Goal: Task Accomplishment & Management: Manage account settings

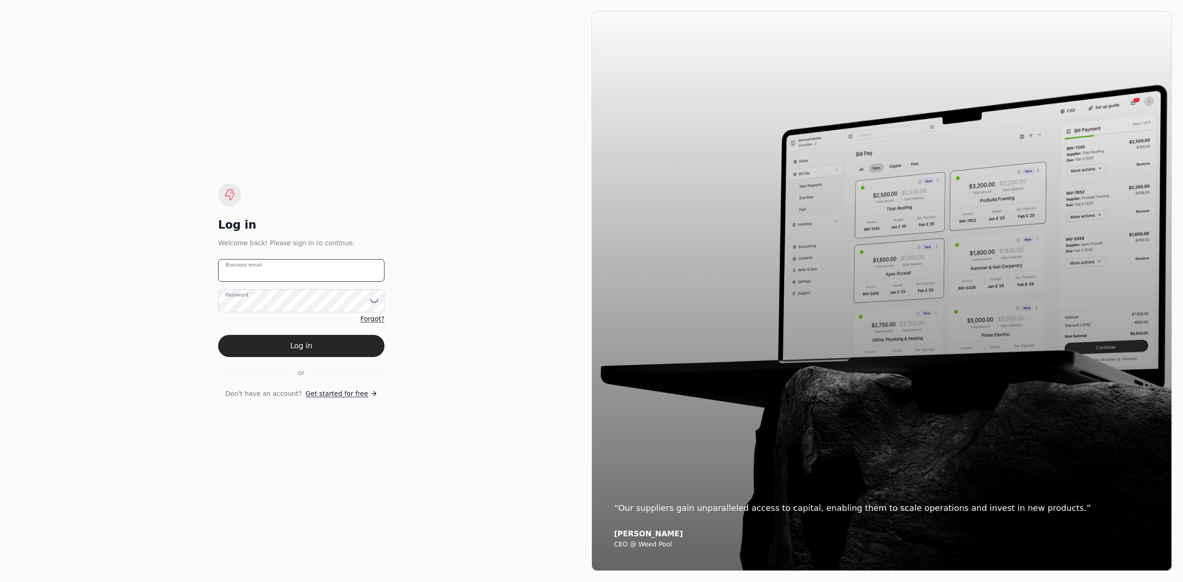
click at [328, 271] on email "Business email" at bounding box center [301, 270] width 166 height 23
type email "[EMAIL_ADDRESS][DOMAIN_NAME]"
click at [218, 335] on button "Log in" at bounding box center [301, 346] width 166 height 22
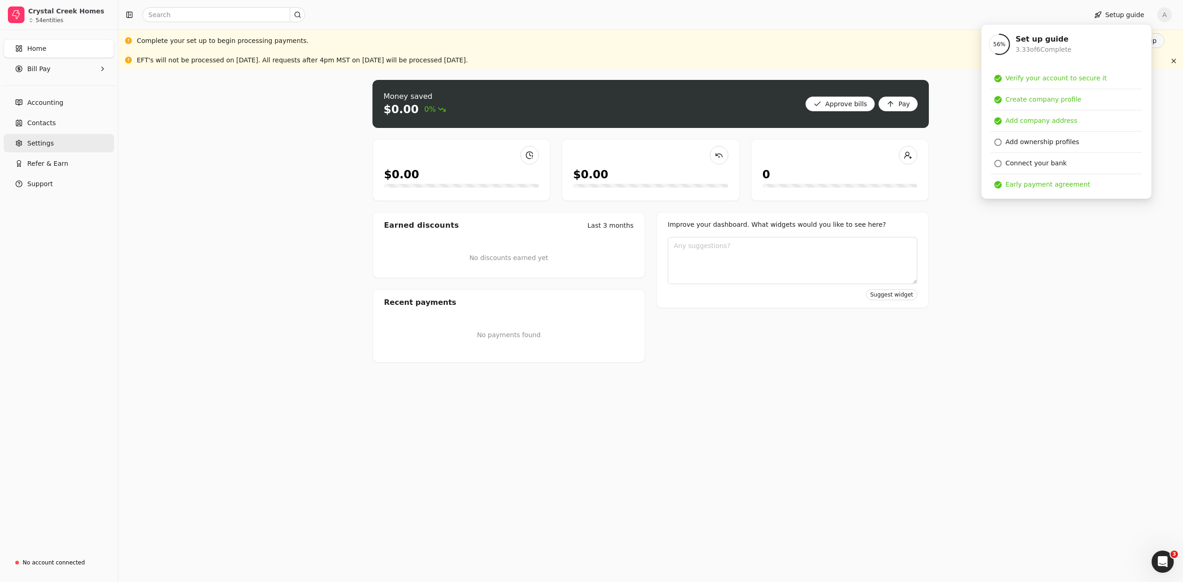
click at [41, 141] on span "Settings" at bounding box center [40, 144] width 26 height 10
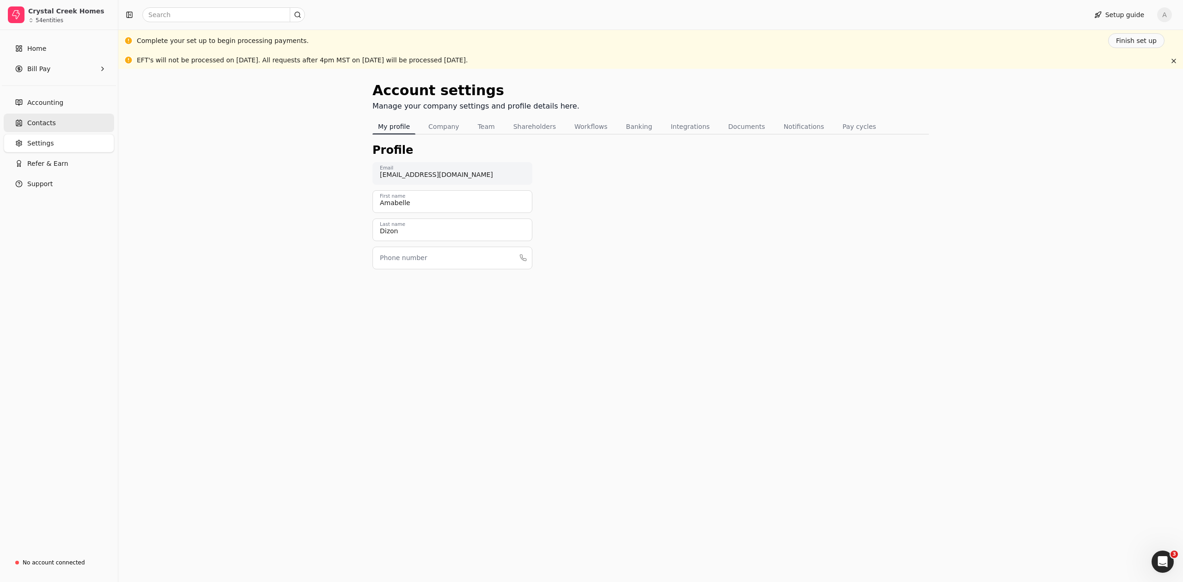
click at [60, 124] on link "Contacts" at bounding box center [59, 123] width 110 height 18
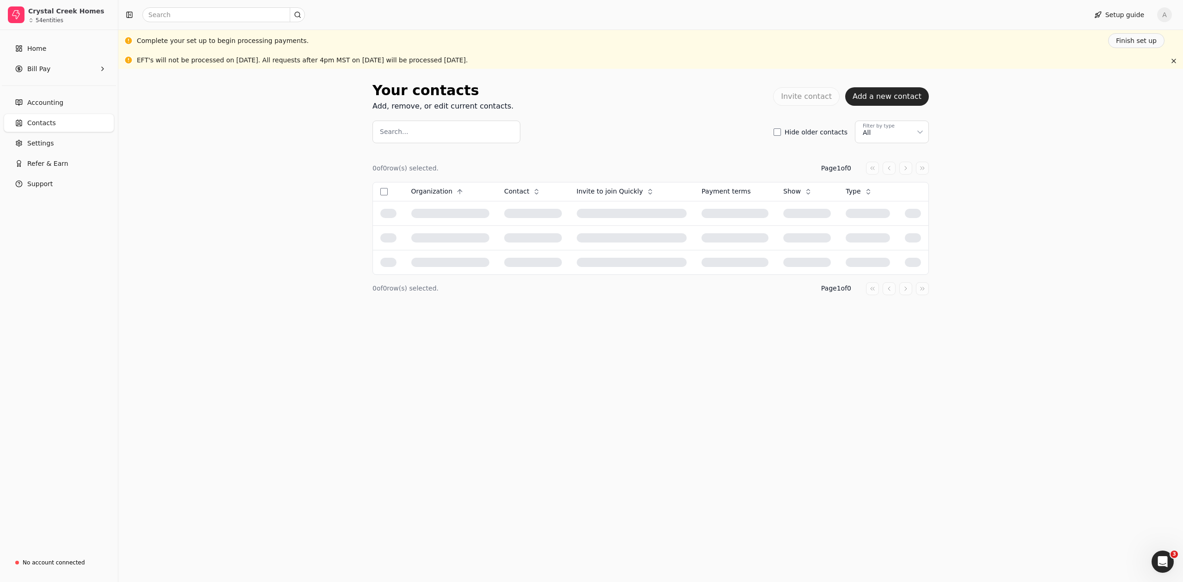
click at [52, 122] on span "Contacts" at bounding box center [41, 123] width 29 height 10
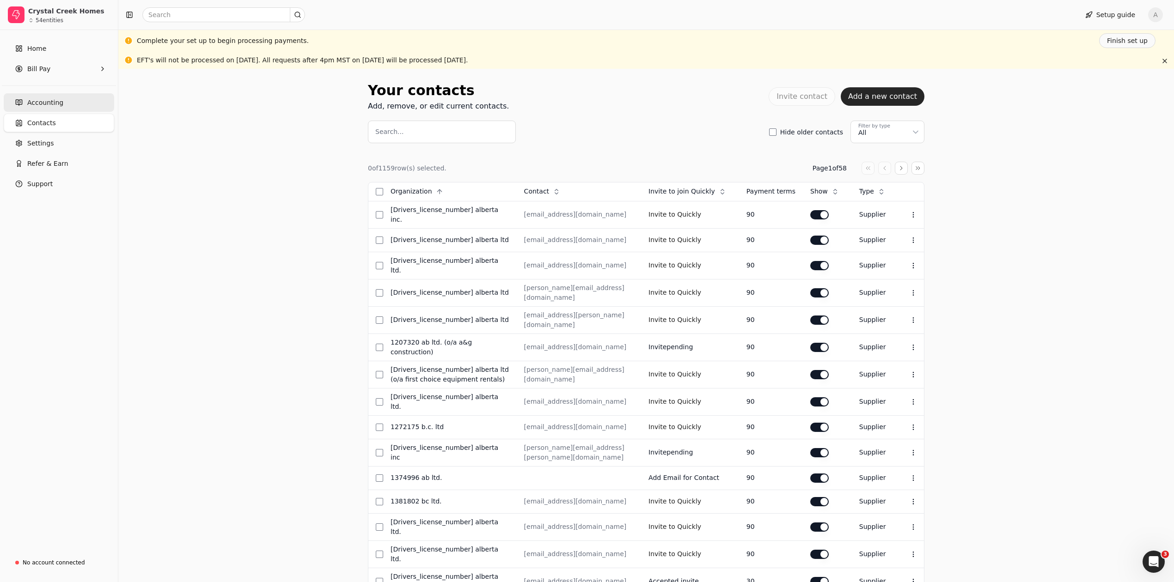
click at [53, 104] on span "Accounting" at bounding box center [45, 103] width 36 height 10
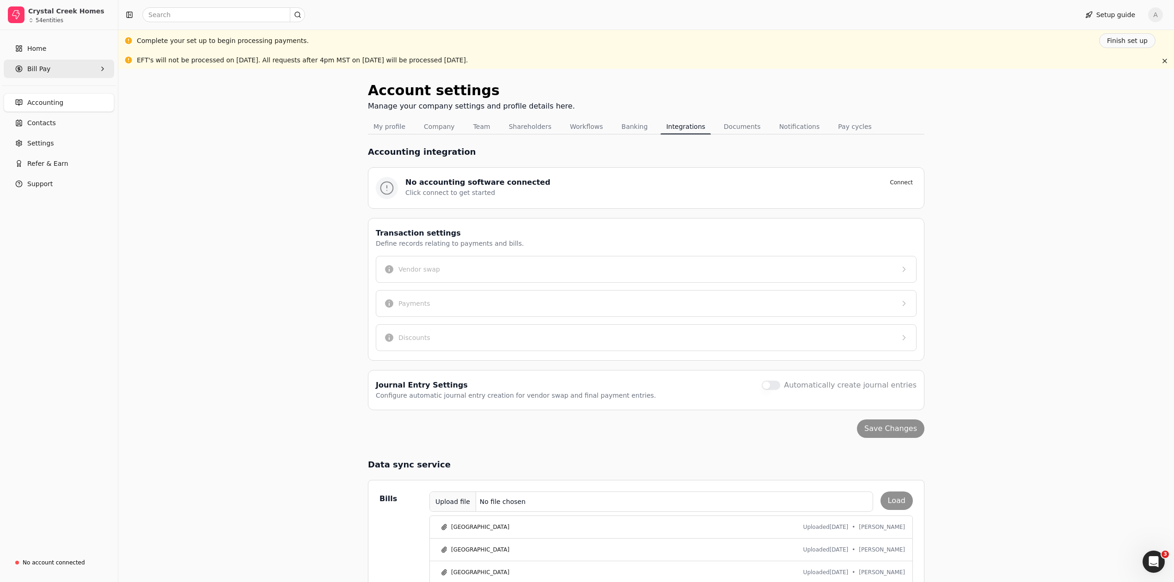
click at [49, 67] on Pay "Bill Pay" at bounding box center [59, 69] width 110 height 18
click at [47, 108] on span "New Requests" at bounding box center [51, 112] width 46 height 10
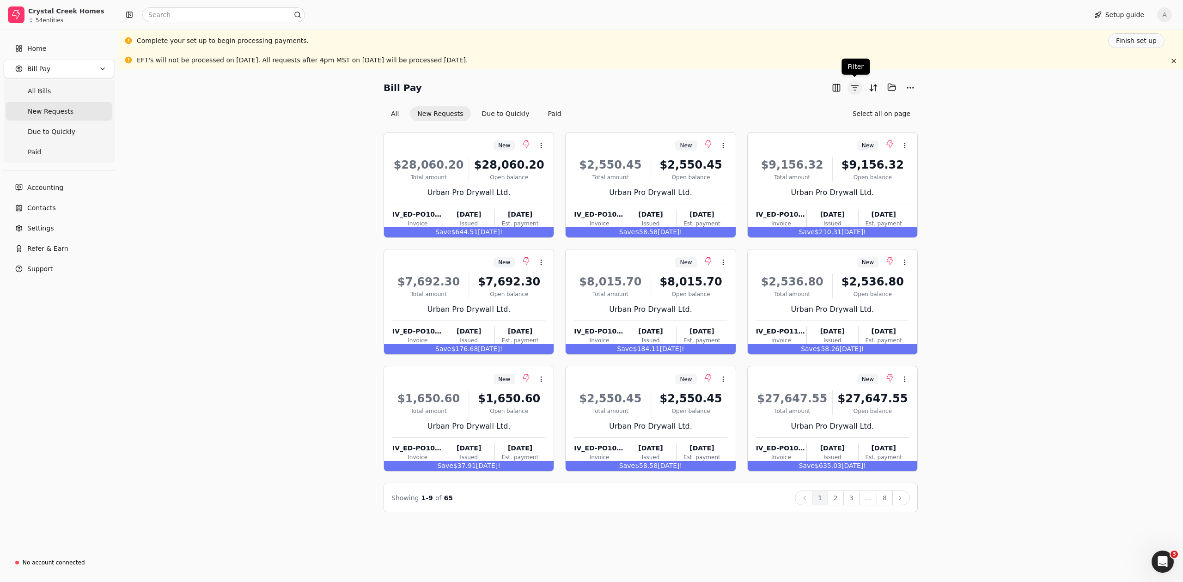
click at [855, 87] on button "button" at bounding box center [855, 87] width 15 height 15
click at [873, 91] on button "Sort" at bounding box center [873, 87] width 15 height 15
click at [858, 89] on button "button" at bounding box center [855, 87] width 15 height 15
click at [854, 89] on button "button" at bounding box center [855, 87] width 15 height 15
click at [834, 89] on button "button" at bounding box center [836, 87] width 15 height 15
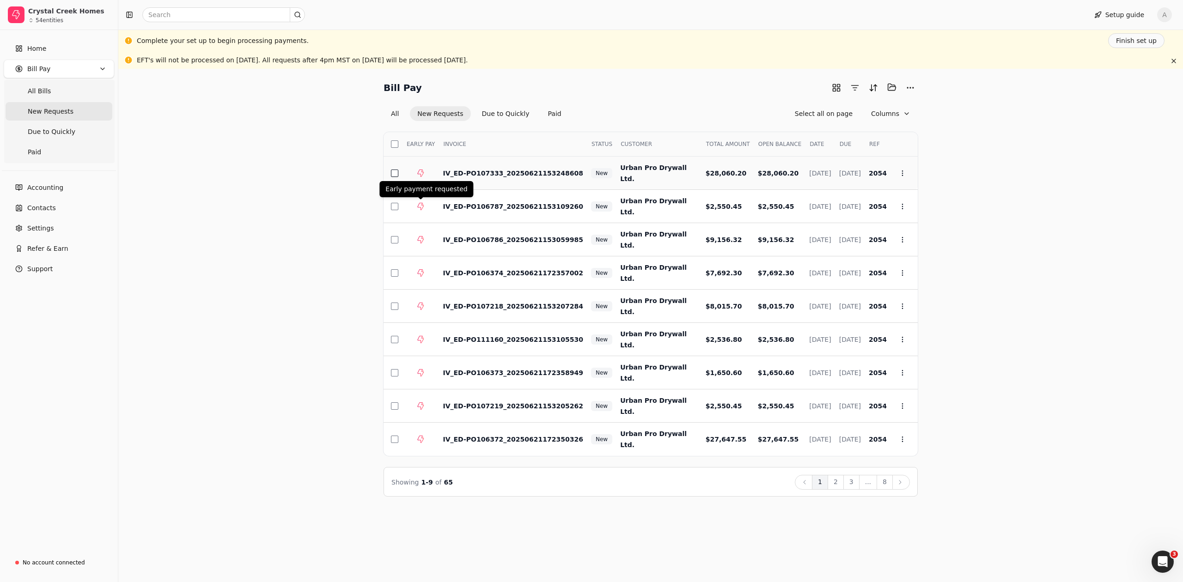
click at [396, 173] on button "button" at bounding box center [394, 173] width 7 height 7
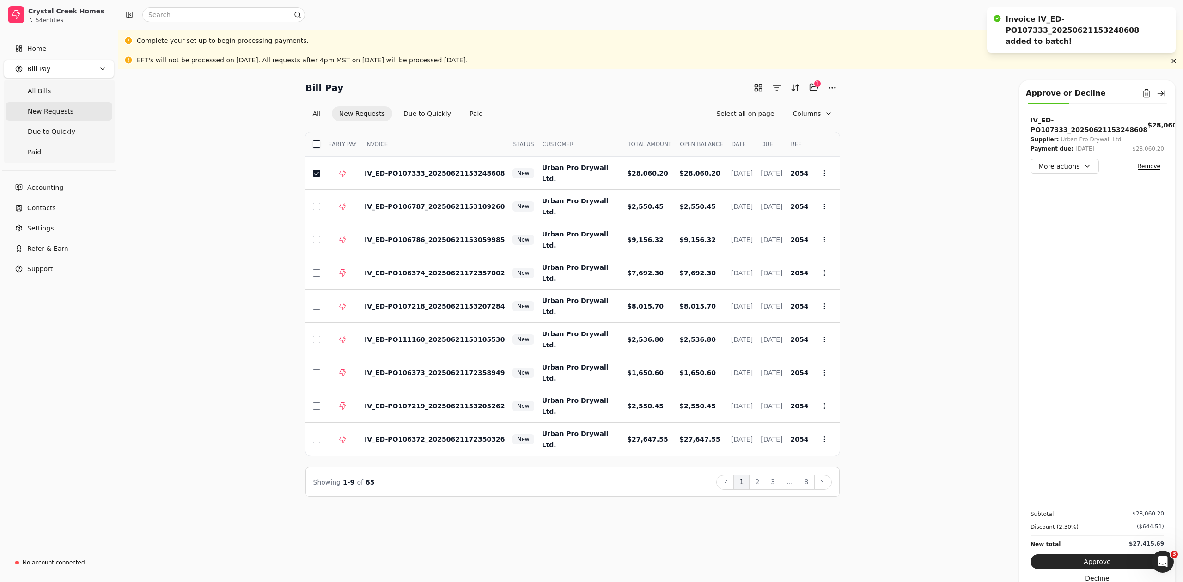
click at [318, 143] on button "button" at bounding box center [316, 144] width 7 height 7
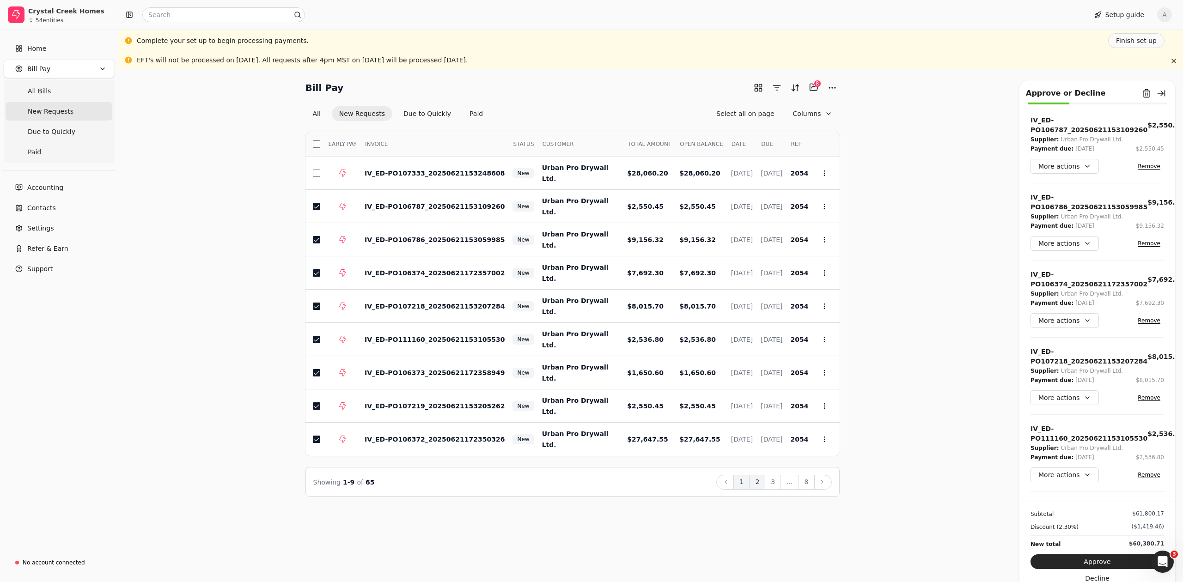
click at [759, 483] on button "2" at bounding box center [757, 482] width 16 height 15
click at [320, 144] on button "button" at bounding box center [316, 144] width 7 height 7
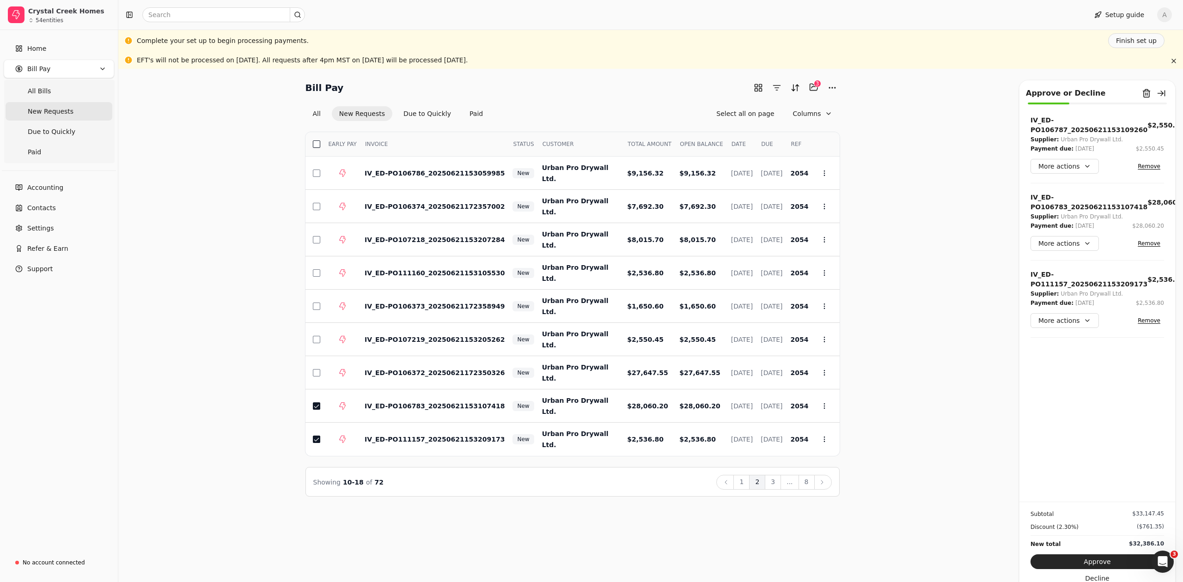
click at [318, 145] on button "button" at bounding box center [316, 144] width 7 height 7
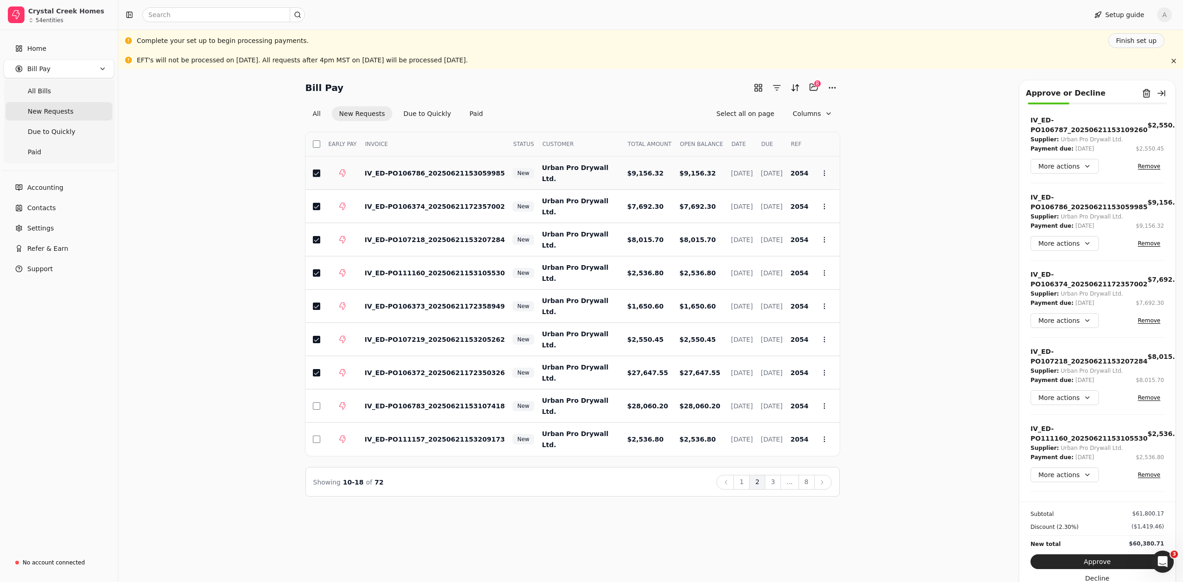
click at [314, 170] on button "button" at bounding box center [316, 173] width 7 height 7
click at [315, 199] on td at bounding box center [313, 206] width 15 height 33
drag, startPoint x: 319, startPoint y: 223, endPoint x: 318, endPoint y: 228, distance: 5.1
click at [318, 225] on td at bounding box center [313, 239] width 15 height 33
click at [318, 240] on button "button" at bounding box center [316, 239] width 7 height 7
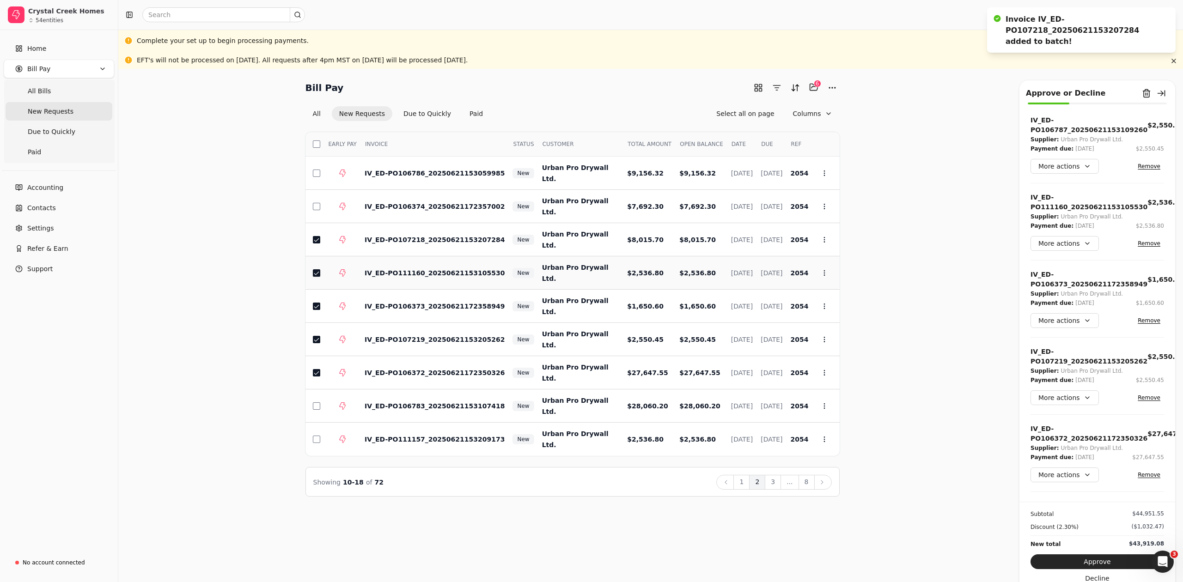
click at [318, 272] on button "button" at bounding box center [316, 272] width 7 height 7
click at [317, 313] on td at bounding box center [313, 306] width 15 height 33
click at [310, 233] on td at bounding box center [313, 239] width 15 height 33
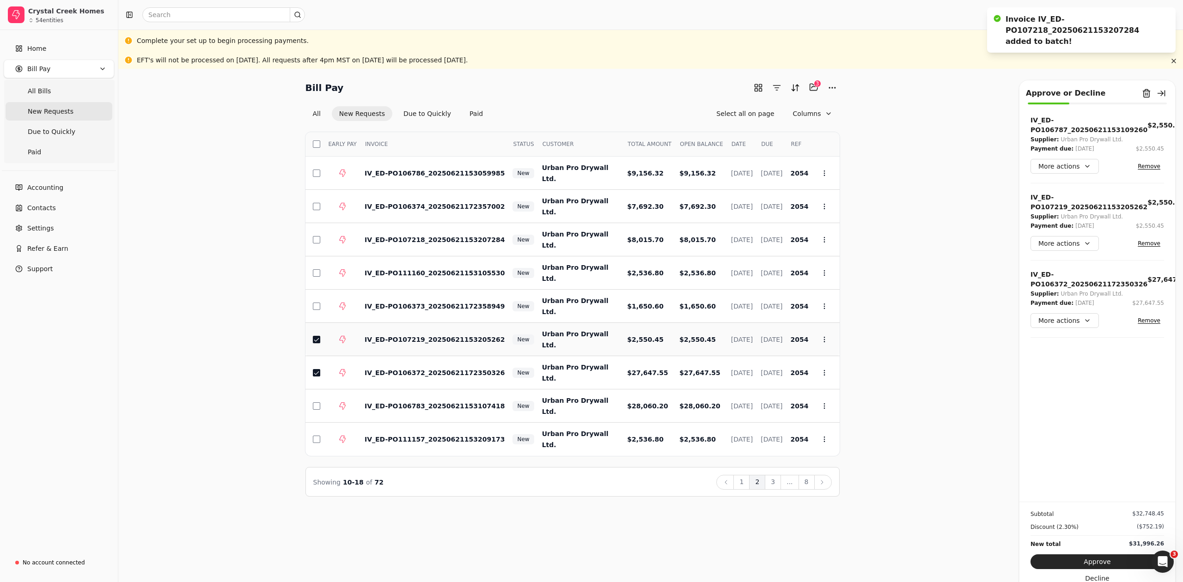
click at [312, 340] on td at bounding box center [313, 339] width 15 height 33
click at [319, 368] on td at bounding box center [313, 372] width 15 height 33
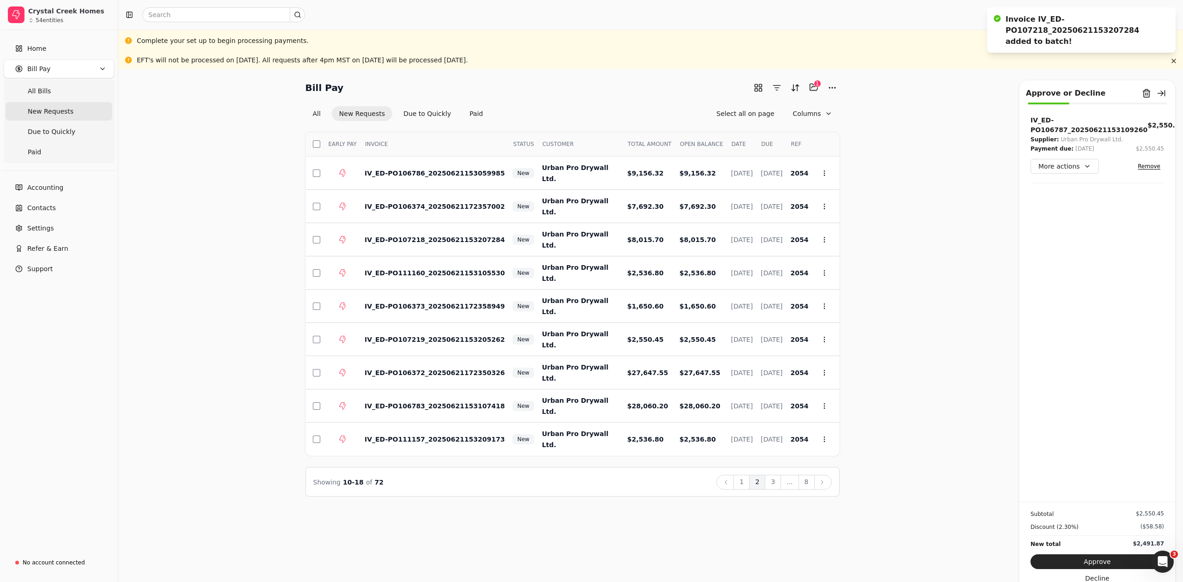
click at [316, 139] on th "Select" at bounding box center [313, 144] width 15 height 24
click at [315, 144] on button "button" at bounding box center [316, 144] width 7 height 7
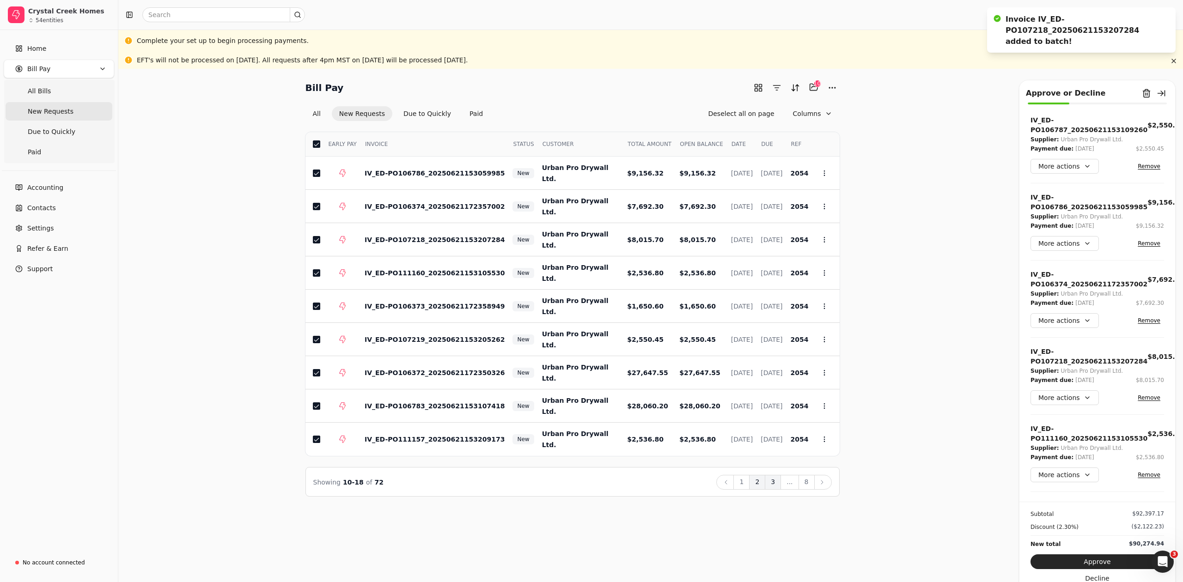
click at [773, 481] on button "3" at bounding box center [773, 482] width 16 height 15
click at [315, 145] on button "button" at bounding box center [316, 144] width 7 height 7
click at [775, 483] on button "4" at bounding box center [773, 482] width 16 height 15
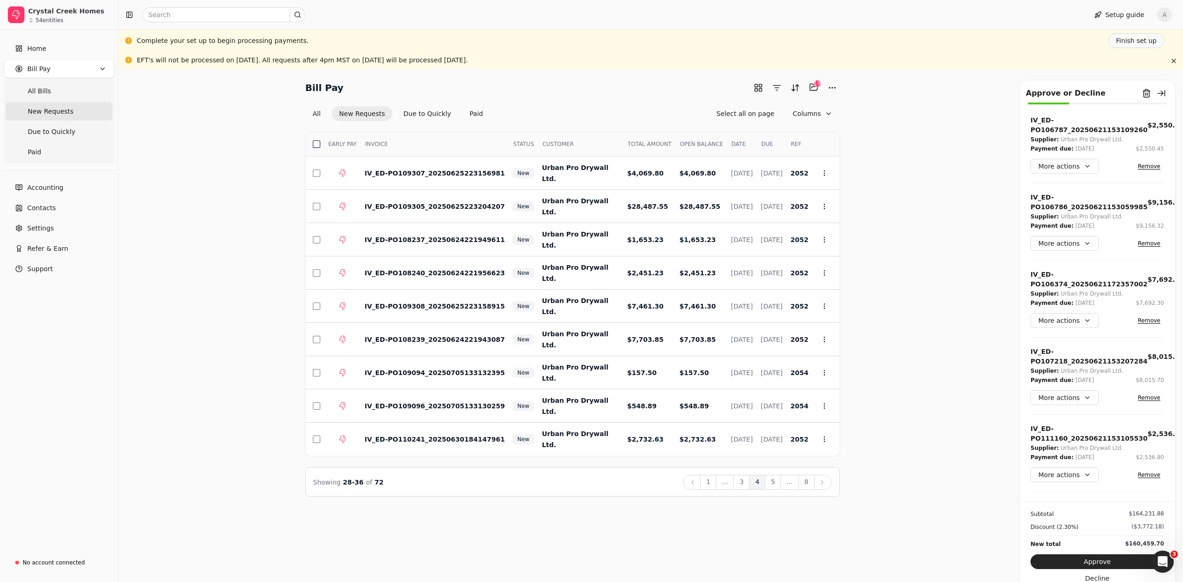
click at [319, 146] on button "button" at bounding box center [316, 144] width 7 height 7
click at [777, 483] on button "5" at bounding box center [773, 482] width 16 height 15
click at [317, 145] on button "button" at bounding box center [316, 144] width 7 height 7
click at [779, 483] on button "6" at bounding box center [773, 482] width 16 height 15
drag, startPoint x: 317, startPoint y: 144, endPoint x: 345, endPoint y: 174, distance: 40.9
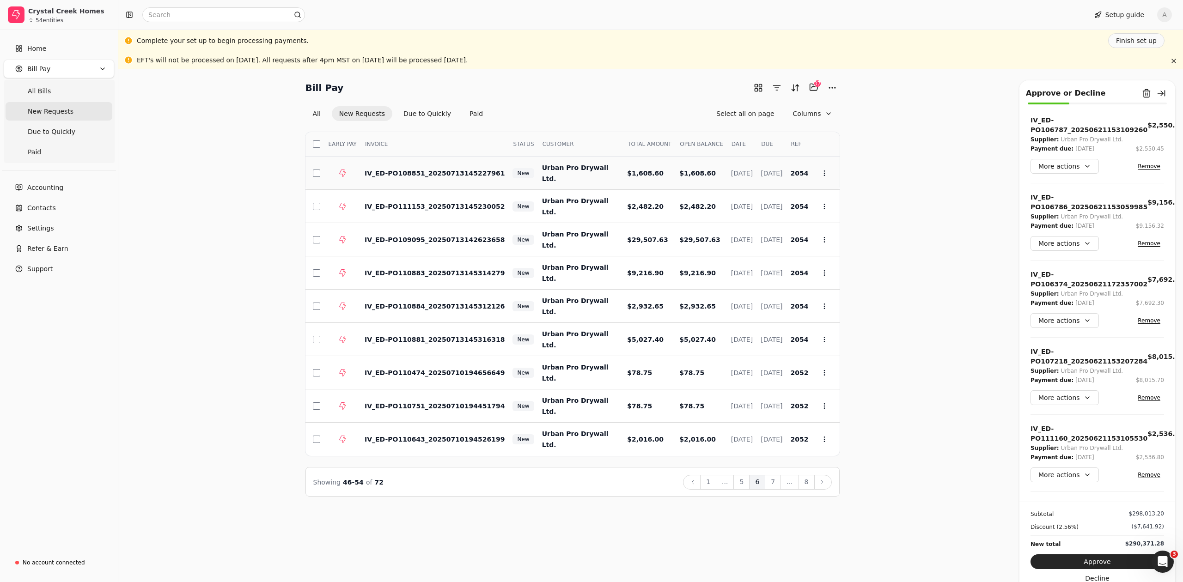
click at [320, 145] on button "button" at bounding box center [316, 144] width 7 height 7
click at [774, 480] on button "7" at bounding box center [773, 482] width 16 height 15
click at [316, 142] on button "button" at bounding box center [316, 144] width 7 height 7
click at [810, 481] on button "8" at bounding box center [807, 482] width 16 height 15
click at [316, 141] on button "button" at bounding box center [316, 144] width 7 height 7
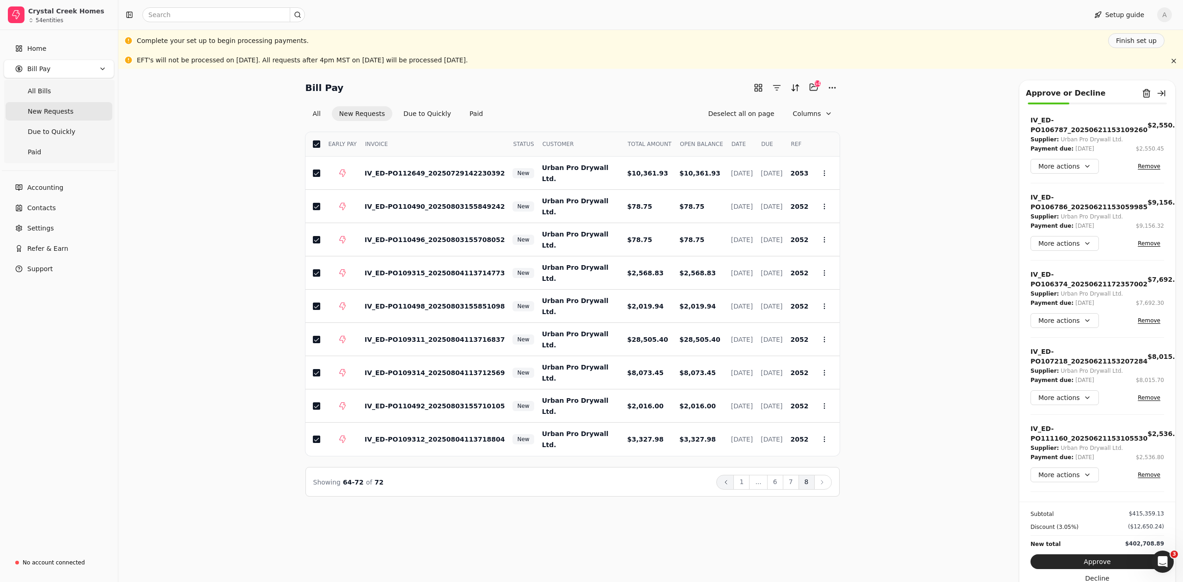
click at [727, 483] on icon at bounding box center [726, 483] width 2 height 4
click at [697, 485] on icon at bounding box center [692, 482] width 7 height 7
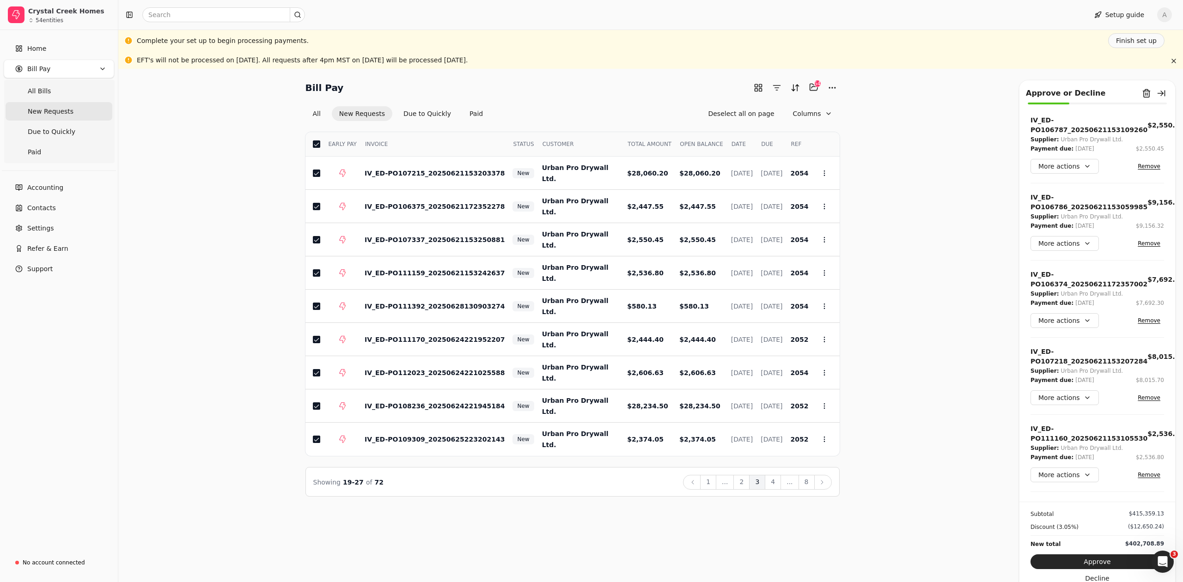
click at [698, 487] on button "Back" at bounding box center [692, 482] width 18 height 15
click at [698, 488] on div "Showing 10 - 18 of 72 Back 1 2 3 ... 8 Next" at bounding box center [572, 482] width 519 height 15
click at [729, 487] on button "Back" at bounding box center [725, 482] width 18 height 15
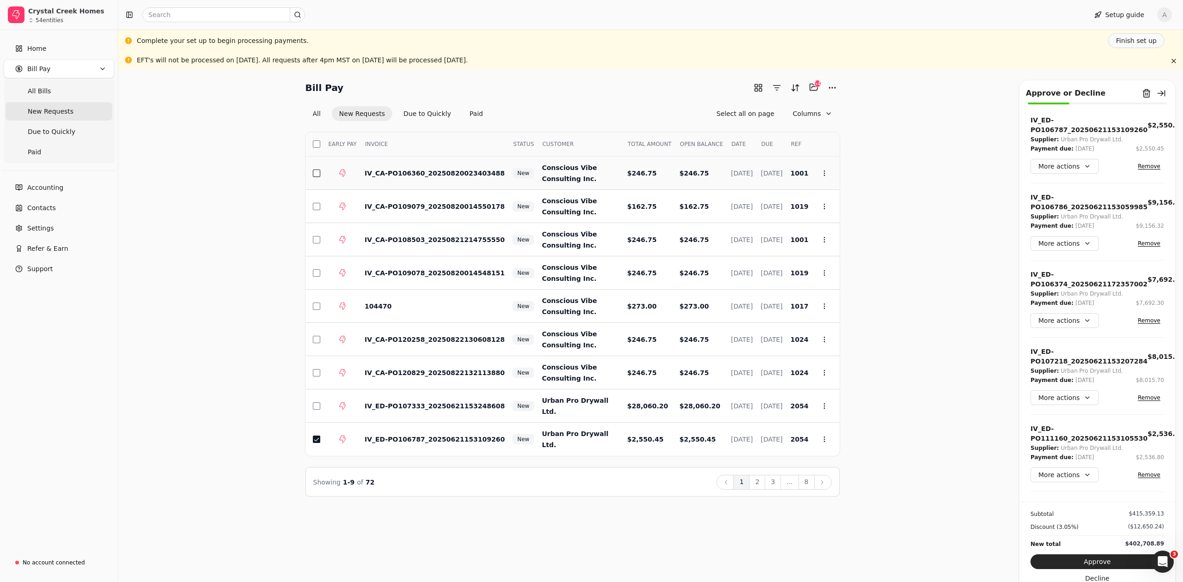
click at [318, 174] on button "button" at bounding box center [316, 173] width 7 height 7
click at [318, 206] on button "button" at bounding box center [316, 206] width 7 height 7
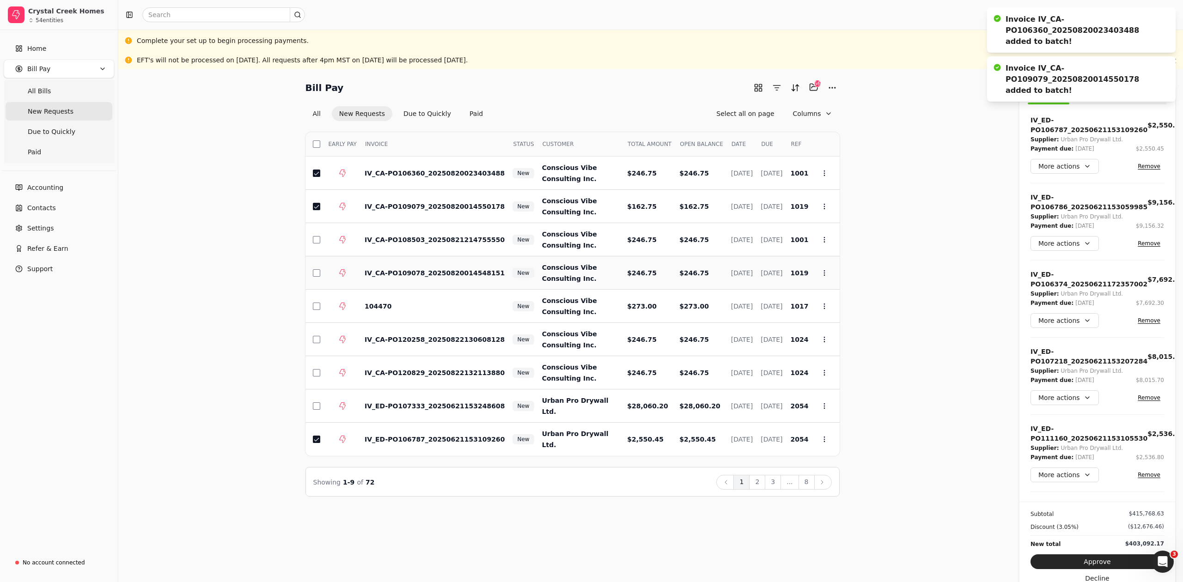
drag, startPoint x: 318, startPoint y: 240, endPoint x: 320, endPoint y: 260, distance: 19.5
click at [318, 241] on button "button" at bounding box center [316, 239] width 7 height 7
drag, startPoint x: 319, startPoint y: 273, endPoint x: 319, endPoint y: 286, distance: 12.9
click at [319, 274] on button "button" at bounding box center [316, 272] width 7 height 7
click at [317, 307] on button "button" at bounding box center [316, 306] width 7 height 7
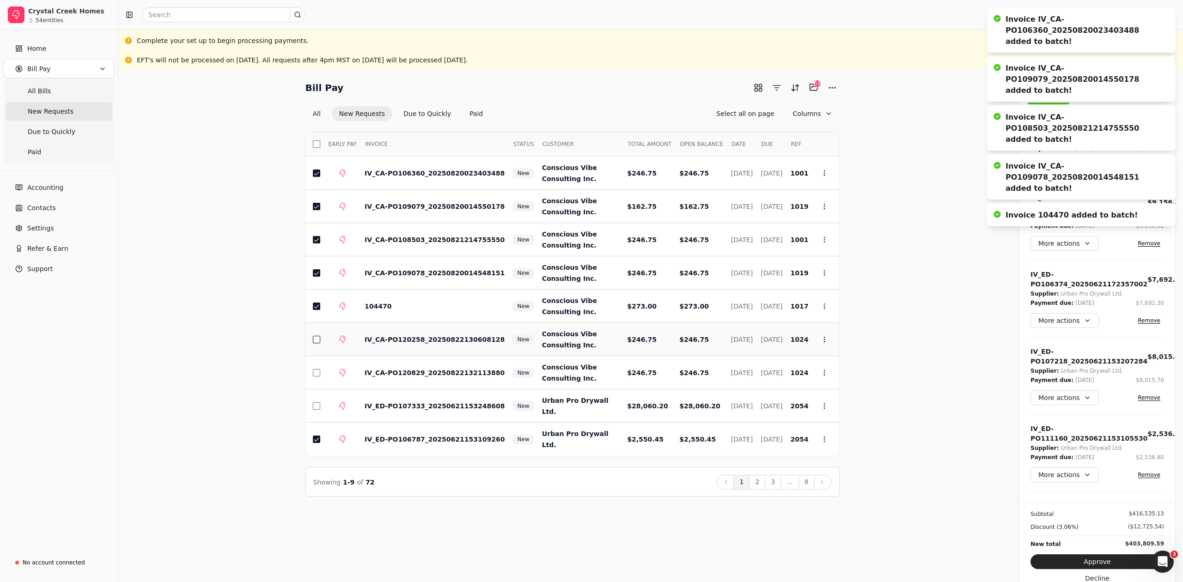
click at [317, 337] on button "button" at bounding box center [316, 339] width 7 height 7
drag, startPoint x: 315, startPoint y: 373, endPoint x: 319, endPoint y: 402, distance: 29.4
click at [316, 373] on button "button" at bounding box center [316, 372] width 7 height 7
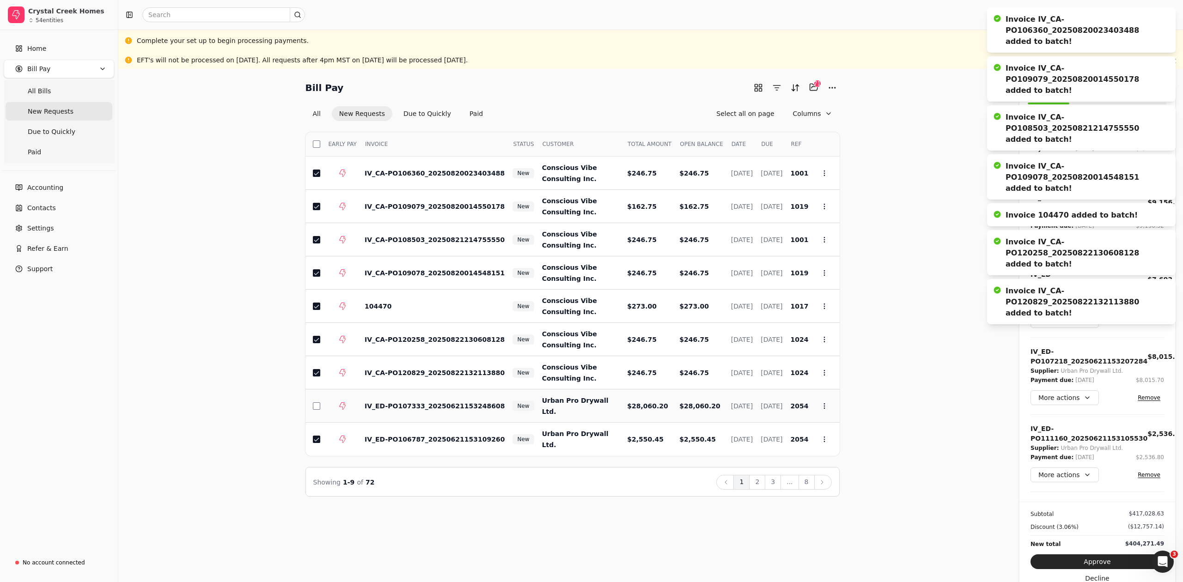
drag, startPoint x: 320, startPoint y: 405, endPoint x: 328, endPoint y: 405, distance: 7.4
click at [321, 405] on td at bounding box center [339, 406] width 37 height 33
click at [825, 482] on icon at bounding box center [822, 482] width 7 height 7
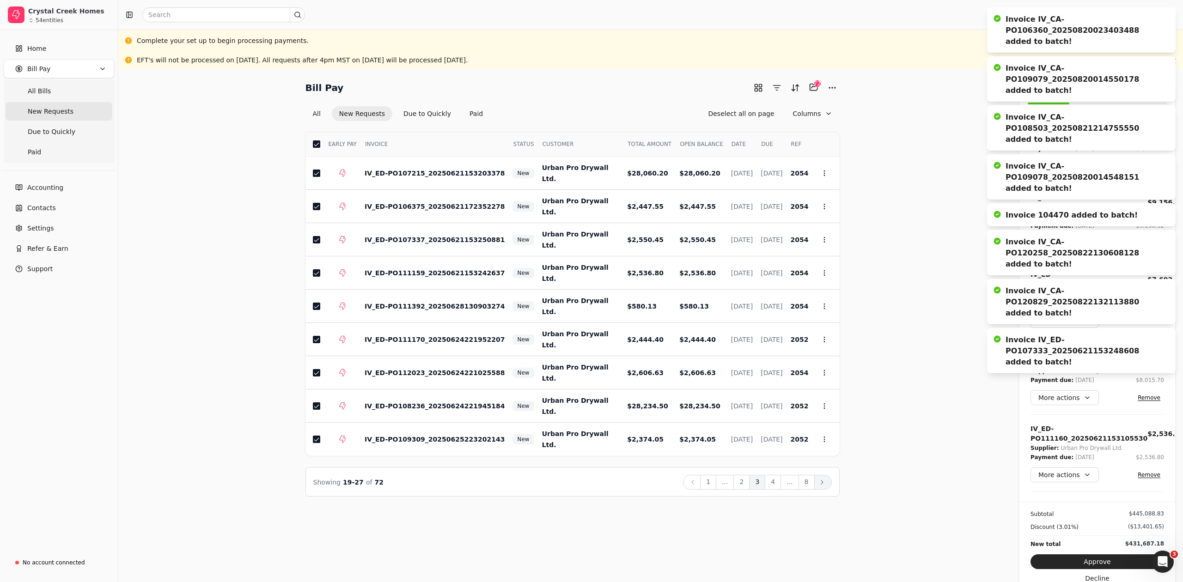
click at [825, 481] on icon at bounding box center [822, 482] width 7 height 7
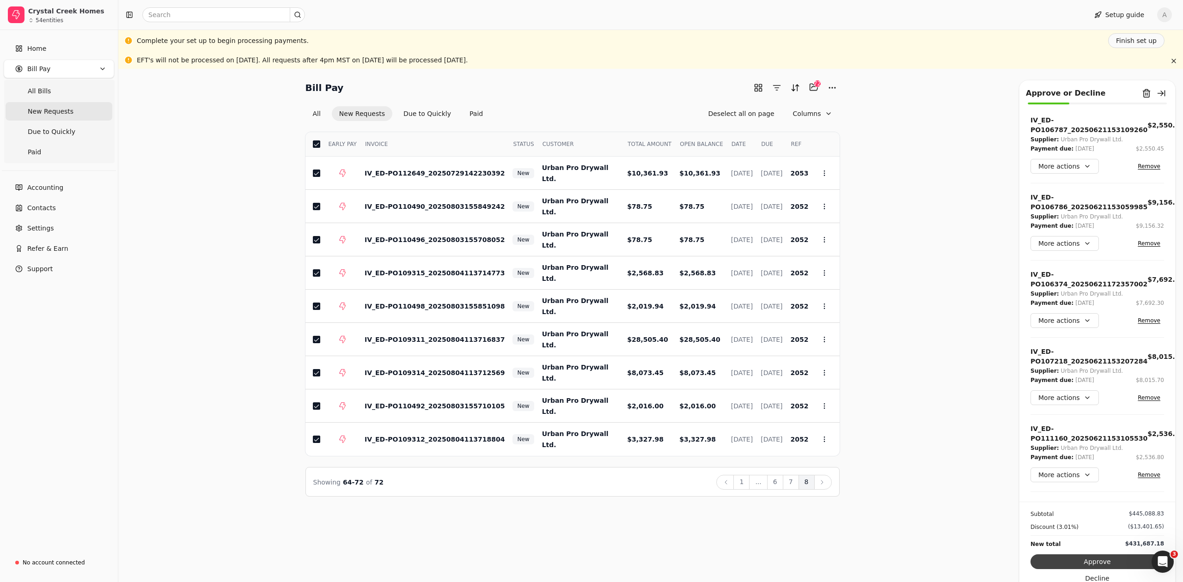
click at [1106, 562] on button "Approve" at bounding box center [1098, 562] width 134 height 15
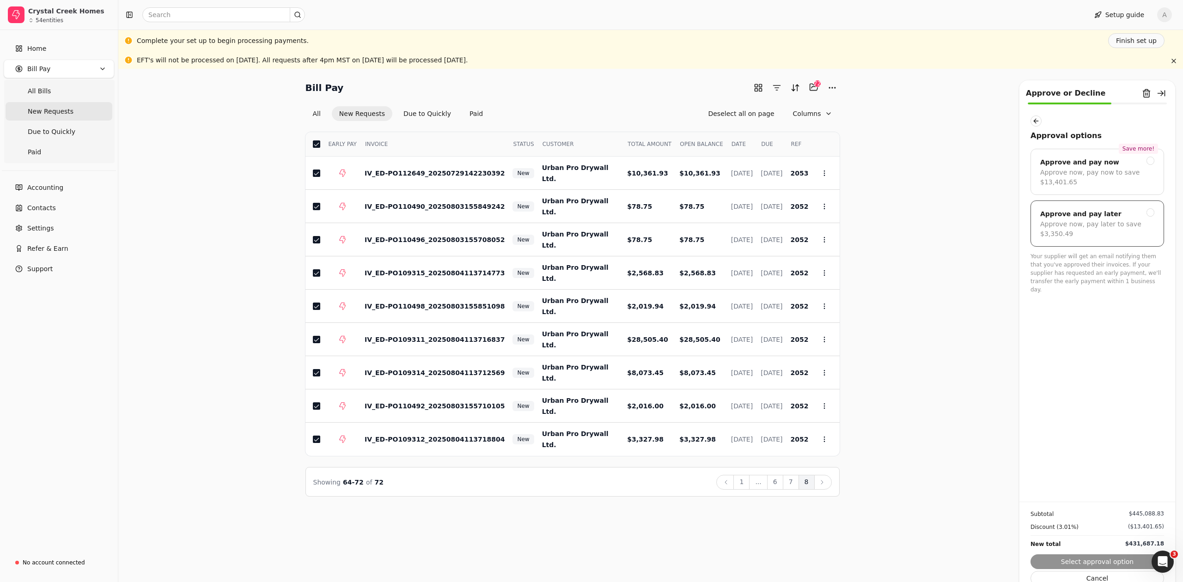
click at [1141, 226] on div "Approve now, pay later to save $3,350.49" at bounding box center [1097, 229] width 114 height 19
click at [1095, 559] on button "Submit approval" at bounding box center [1098, 562] width 134 height 15
